Goal: Transaction & Acquisition: Purchase product/service

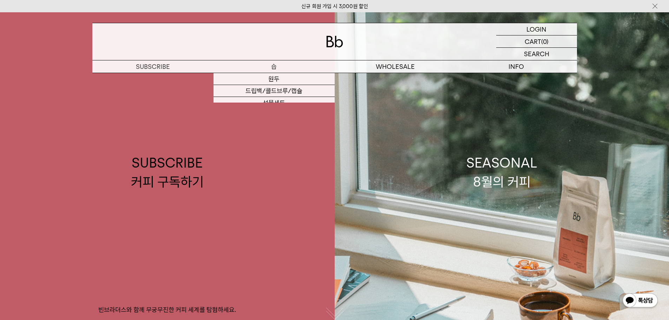
click at [267, 61] on p "숍" at bounding box center [274, 66] width 121 height 12
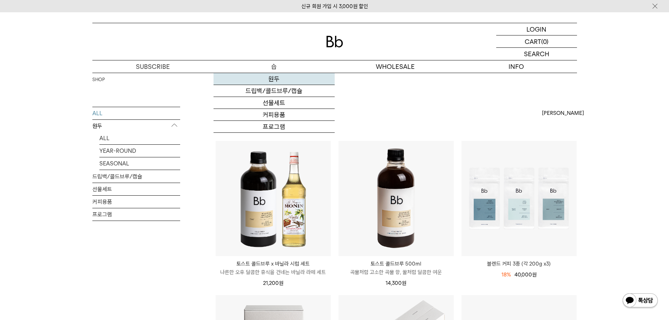
click at [281, 78] on link "원두" at bounding box center [274, 79] width 121 height 12
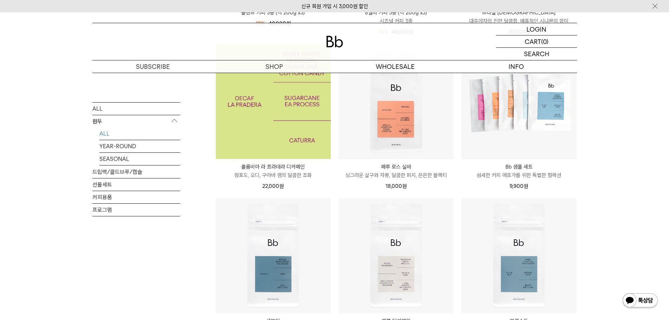
scroll to position [351, 0]
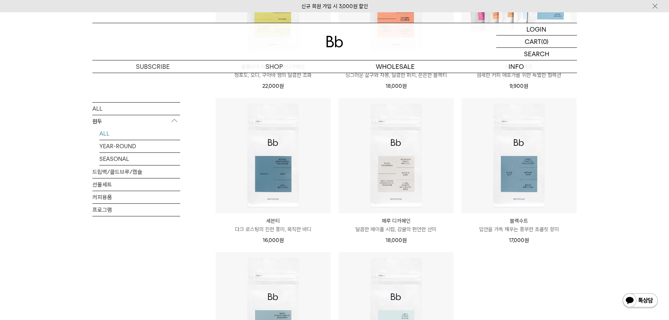
click at [642, 309] on img at bounding box center [640, 301] width 37 height 17
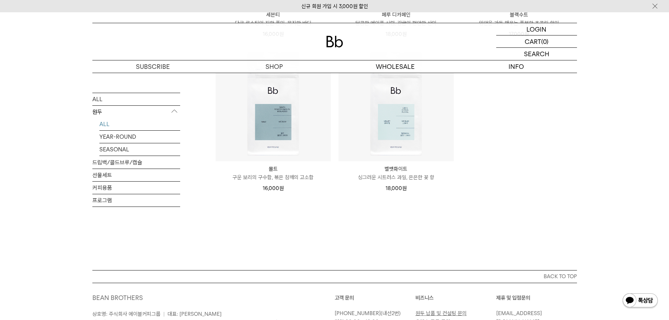
scroll to position [562, 0]
